Goal: Task Accomplishment & Management: Use online tool/utility

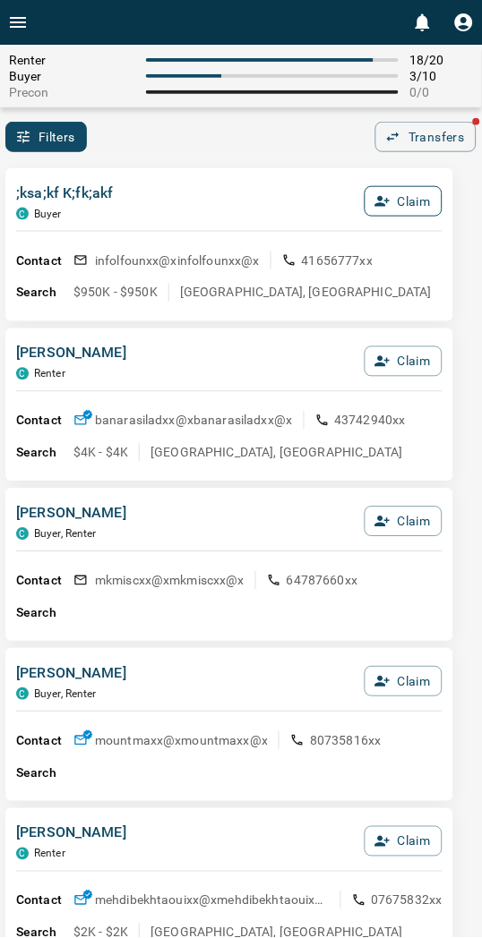
click at [404, 197] on button "Claim" at bounding box center [403, 201] width 78 height 30
click at [404, 197] on button "Confirm Claim" at bounding box center [378, 201] width 128 height 30
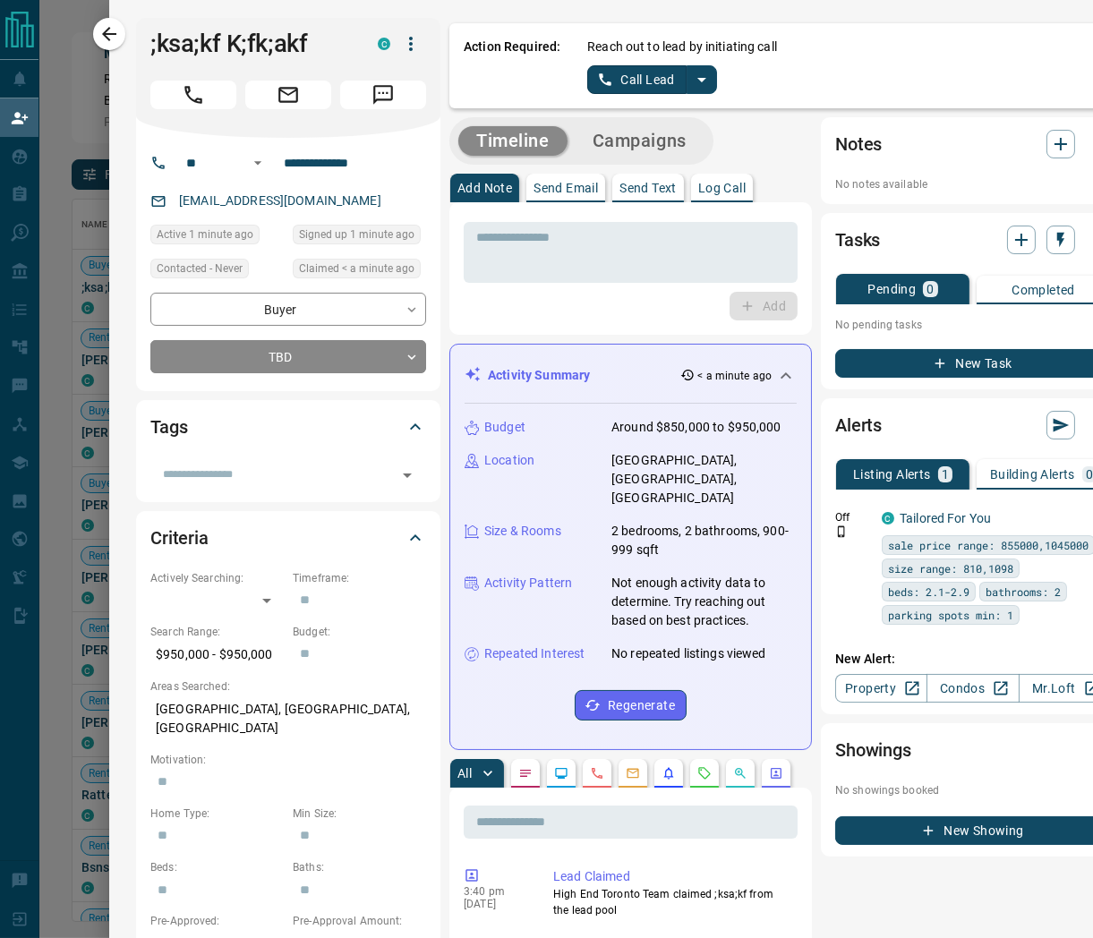
click at [496, 88] on icon "split button" at bounding box center [701, 79] width 21 height 21
click at [496, 141] on li "Log Manual Call" at bounding box center [651, 140] width 109 height 27
click at [496, 69] on button "Log Manual Call" at bounding box center [646, 79] width 118 height 29
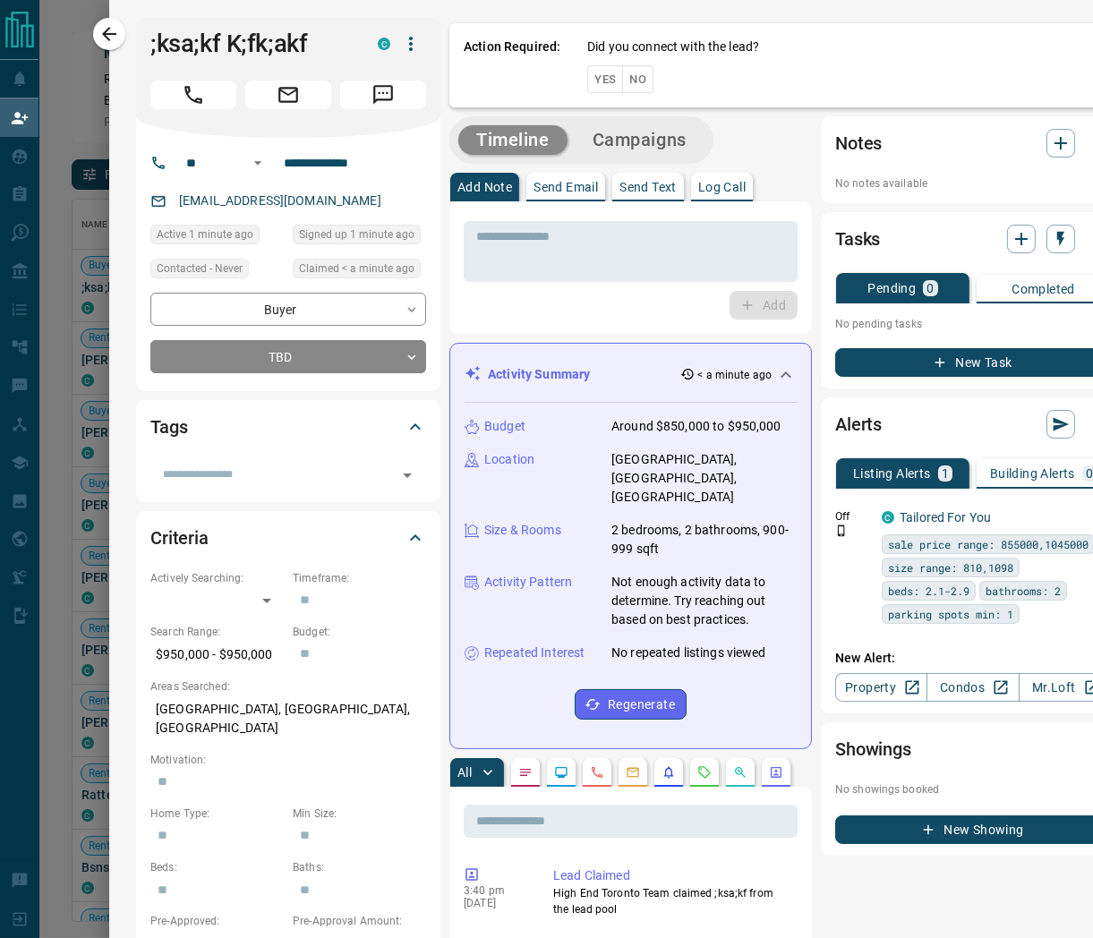
click at [496, 72] on button "Yes" at bounding box center [605, 79] width 36 height 28
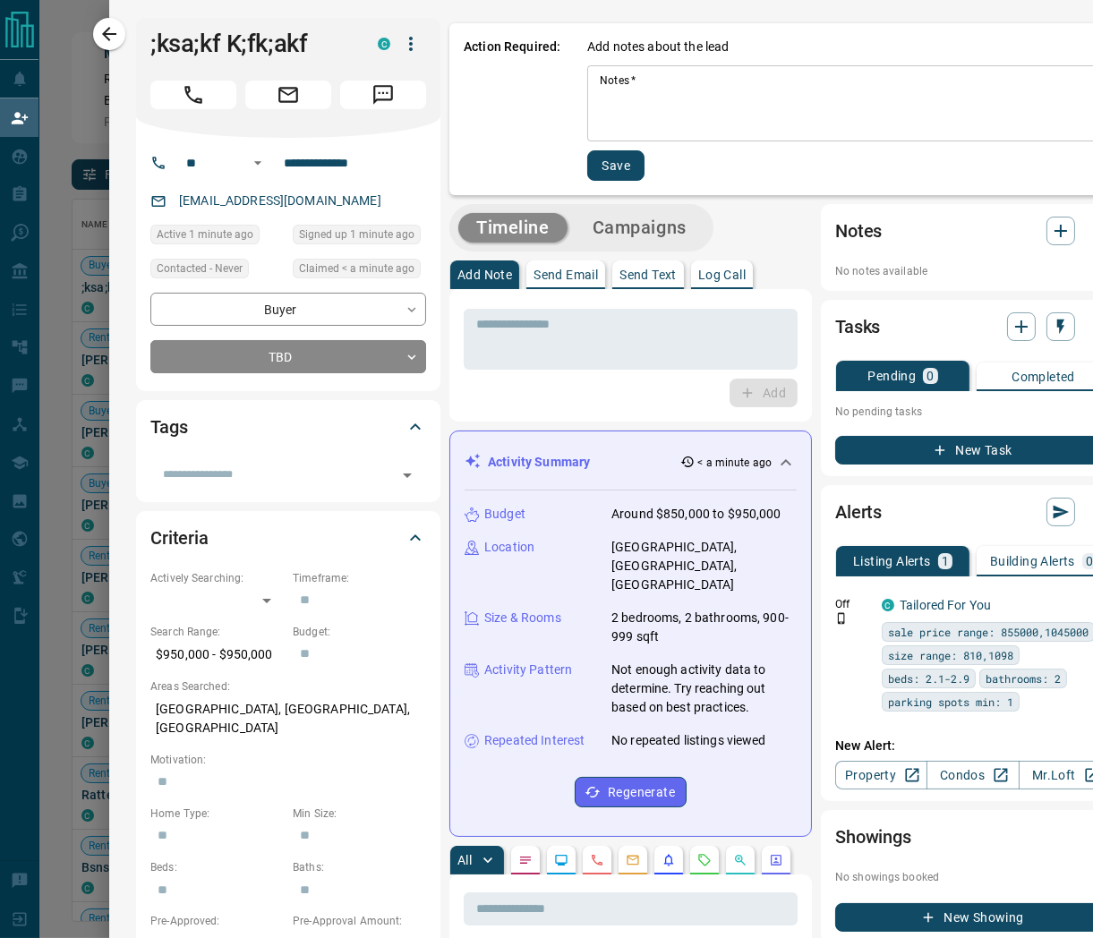
click at [496, 140] on div "* Notes   *" at bounding box center [849, 103] width 524 height 76
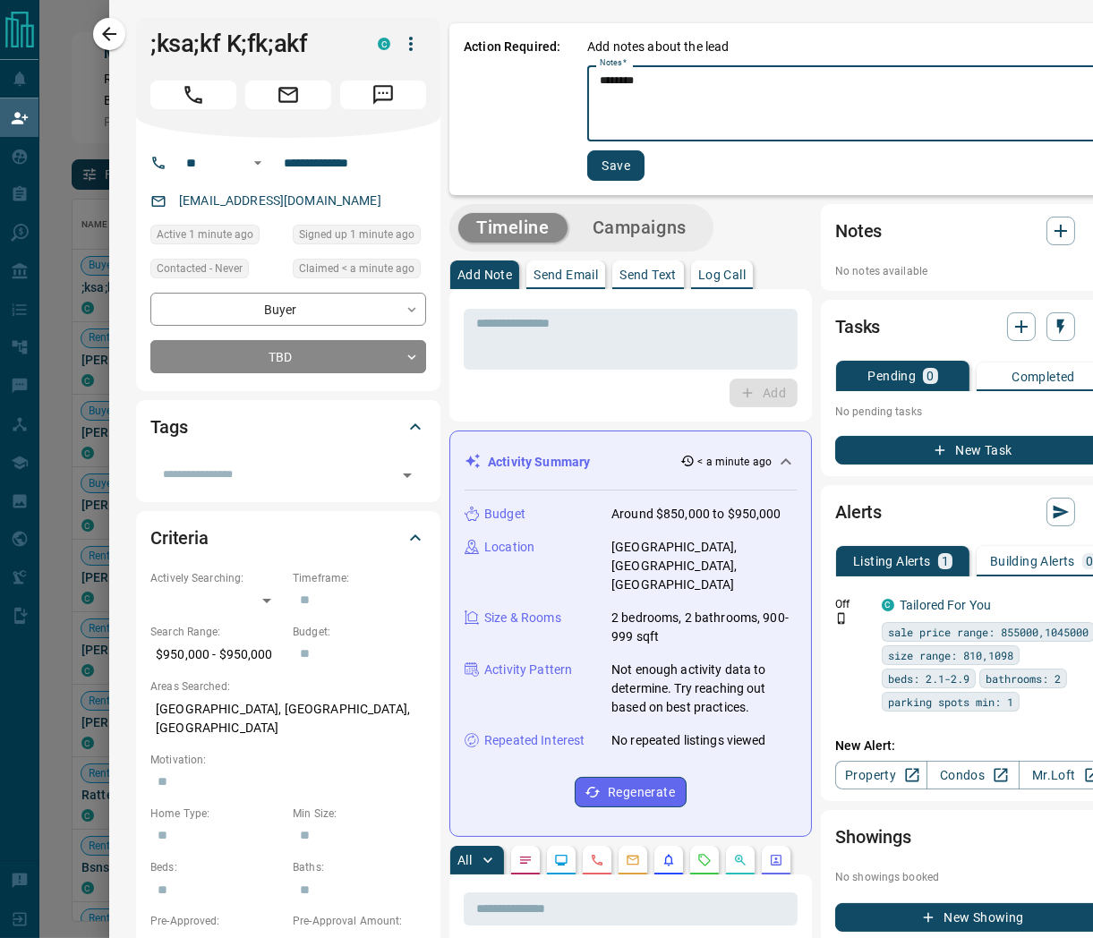
type textarea "********"
click at [496, 143] on div "Add notes about the lead Notes   * ******** * Notes   * Save" at bounding box center [849, 109] width 524 height 143
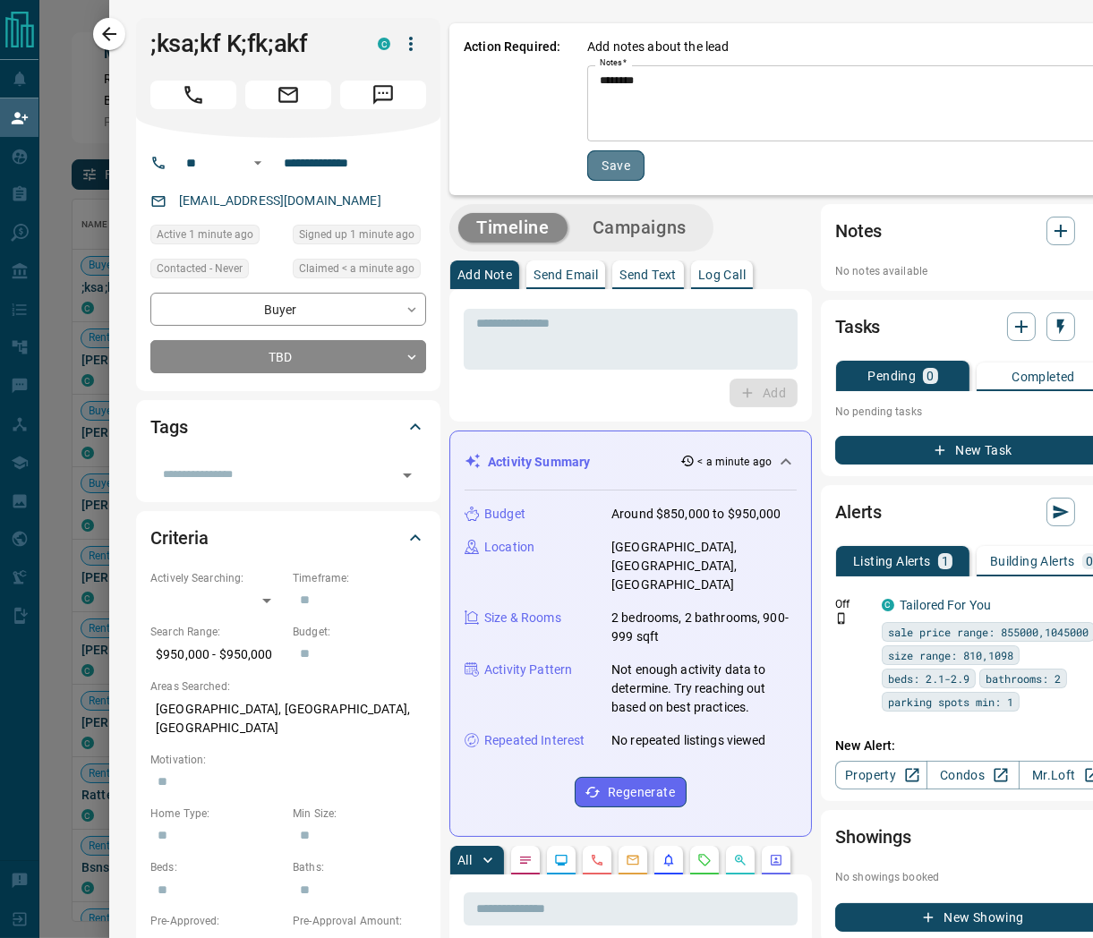
click at [496, 159] on button "Save" at bounding box center [615, 165] width 57 height 30
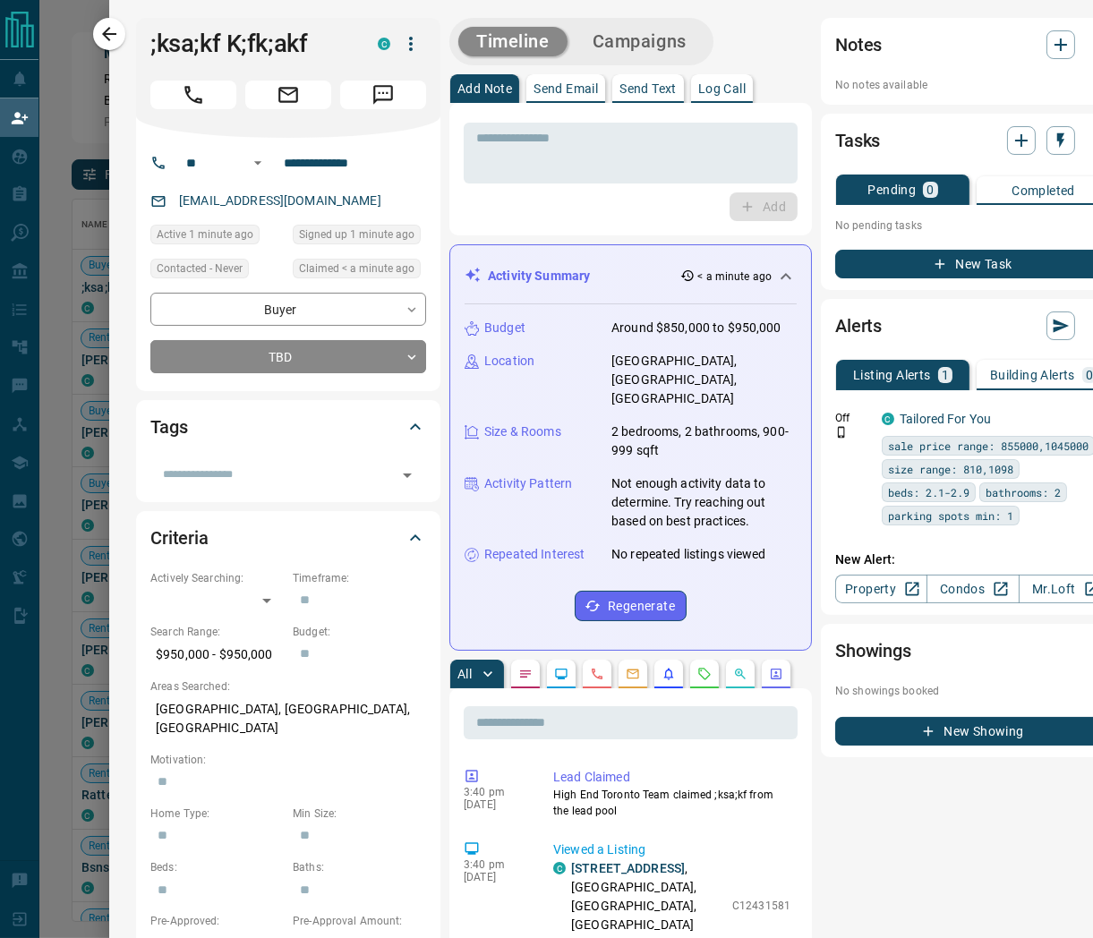
drag, startPoint x: 104, startPoint y: 37, endPoint x: 515, endPoint y: 227, distance: 453.0
click at [104, 38] on icon "button" at bounding box center [108, 33] width 21 height 21
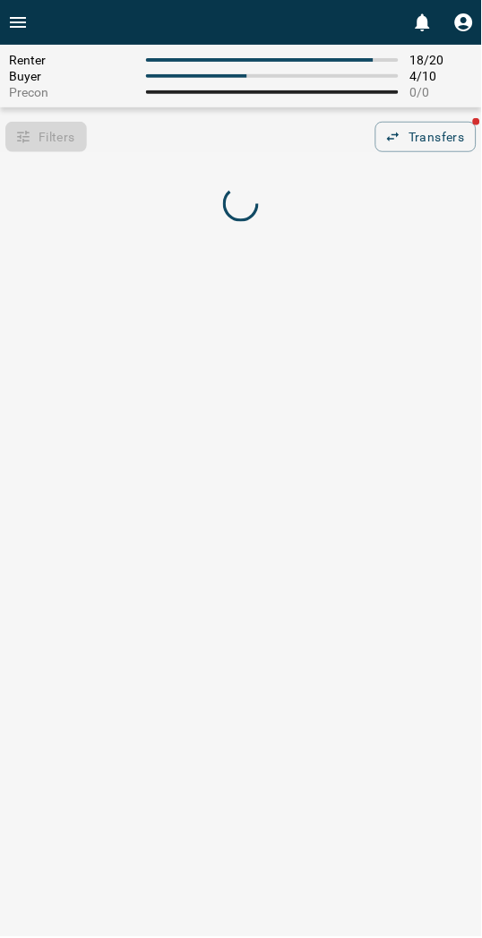
drag, startPoint x: 167, startPoint y: 119, endPoint x: 155, endPoint y: 108, distance: 15.8
click at [166, 119] on div "Renter 18 / 20 Buyer 4 / 10 Precon 0 / 0 Filters 0 Transfers" at bounding box center [241, 98] width 482 height 107
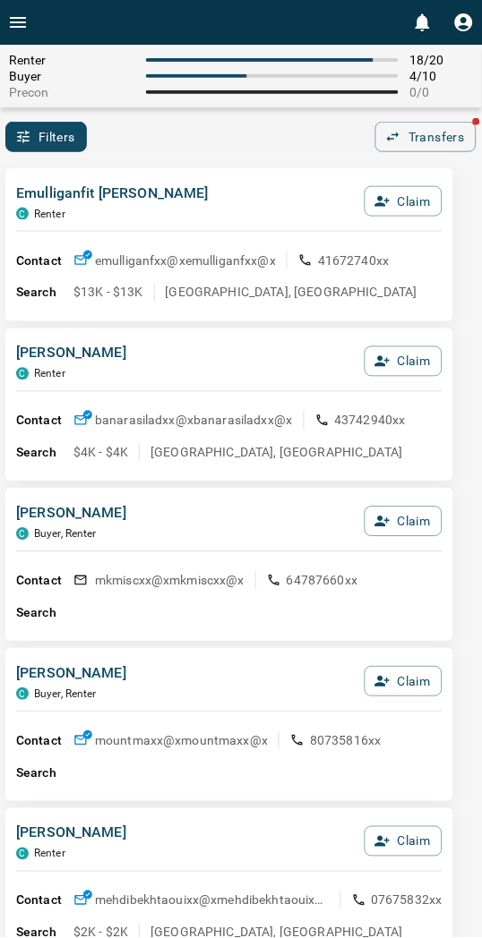
click at [210, 190] on div "Emulliganfit [PERSON_NAME] C Renter Claim" at bounding box center [229, 207] width 426 height 48
drag, startPoint x: 218, startPoint y: 177, endPoint x: 199, endPoint y: 155, distance: 29.8
click at [218, 176] on div "Emulliganfit [PERSON_NAME] C Renter Claim Contact emulliganfxx@x emulliganfxx@x…" at bounding box center [229, 244] width 448 height 153
